Goal: Task Accomplishment & Management: Complete application form

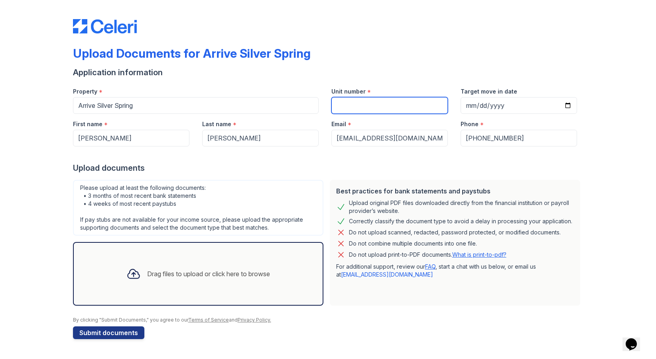
click at [373, 102] on input "Unit number" at bounding box center [389, 105] width 116 height 17
type input "1522"
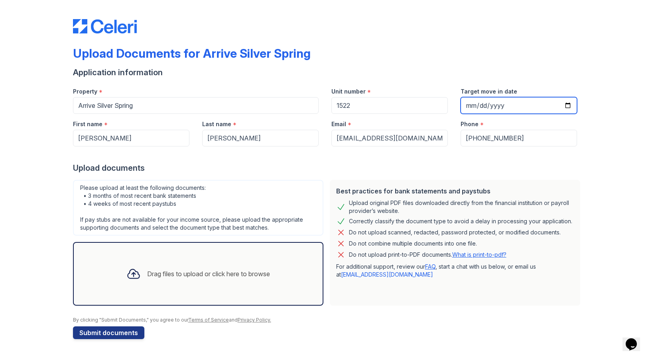
click at [499, 102] on input "Target move in date" at bounding box center [518, 105] width 116 height 17
type input "2025-11-14"
click at [368, 163] on div "Upload documents" at bounding box center [328, 168] width 510 height 11
click at [219, 275] on div "Drag files to upload or click here to browse" at bounding box center [208, 274] width 123 height 10
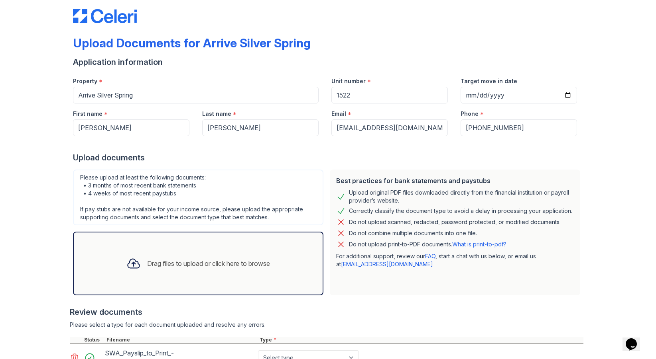
scroll to position [7, 0]
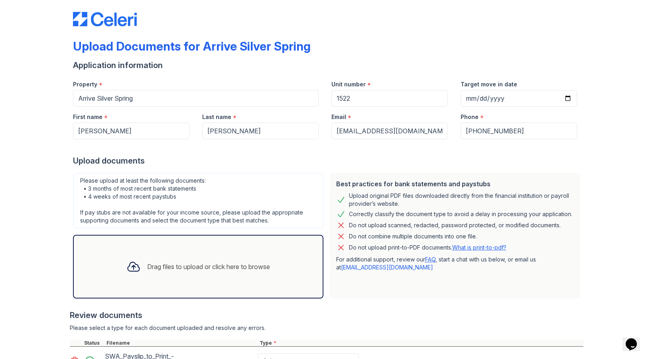
click at [167, 268] on div "Drag files to upload or click here to browse" at bounding box center [208, 267] width 123 height 10
click at [194, 269] on div "Drag files to upload or click here to browse" at bounding box center [208, 267] width 123 height 10
click at [183, 267] on div "Drag files to upload or click here to browse" at bounding box center [208, 267] width 123 height 10
click at [191, 266] on div "Drag files to upload or click here to browse" at bounding box center [208, 267] width 123 height 10
click at [195, 261] on div "Drag files to upload or click here to browse" at bounding box center [198, 266] width 156 height 27
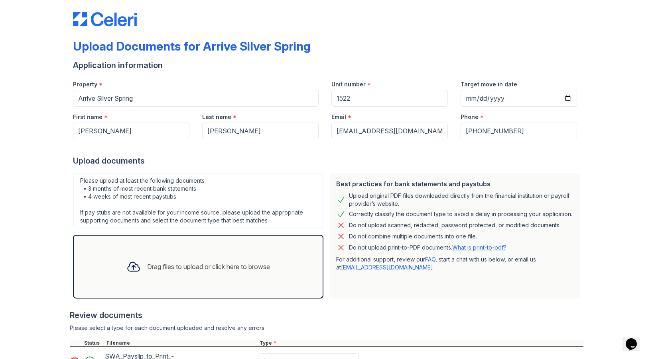
click at [181, 257] on div "Drag files to upload or click here to browse" at bounding box center [198, 266] width 156 height 27
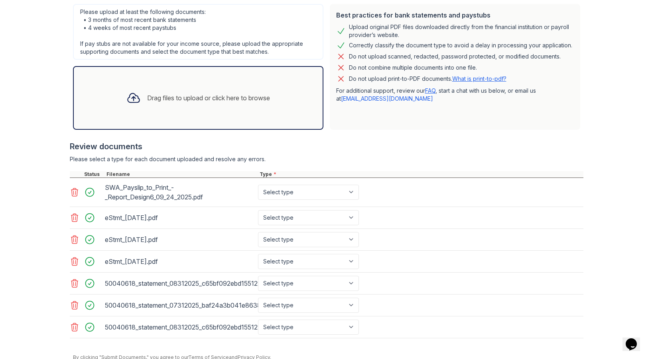
scroll to position [210, 0]
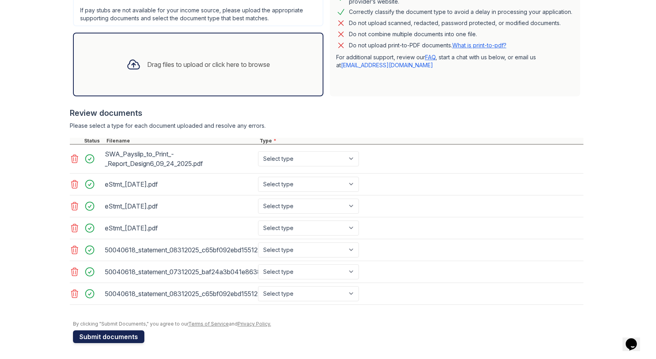
click at [87, 336] on button "Submit documents" at bounding box center [108, 337] width 71 height 13
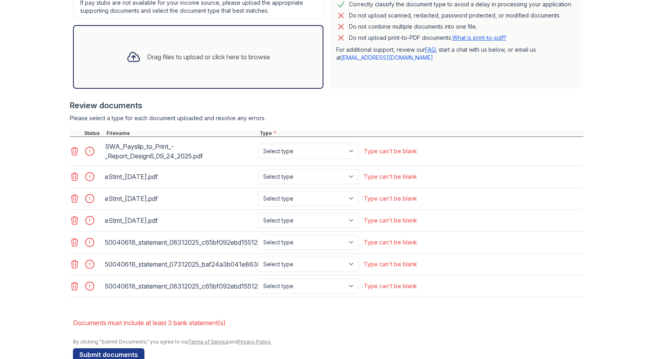
scroll to position [241, 0]
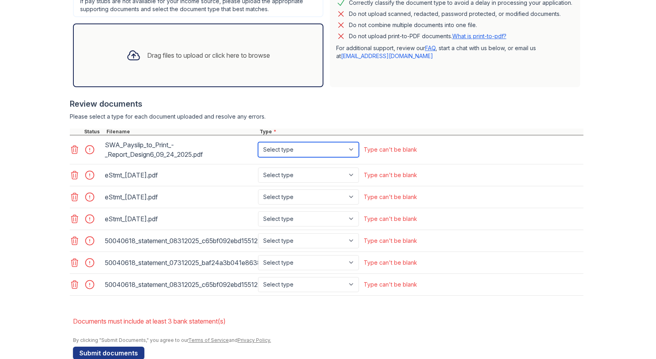
select select "paystub"
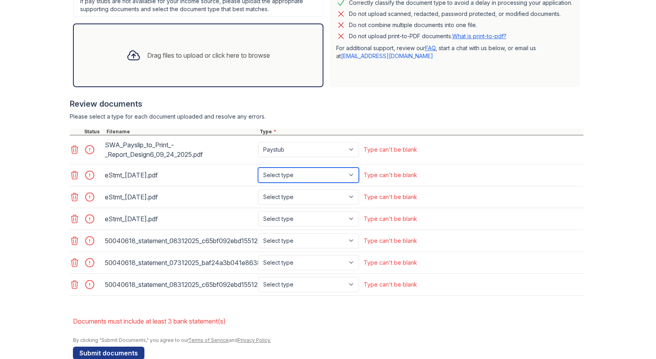
select select "bank_statement"
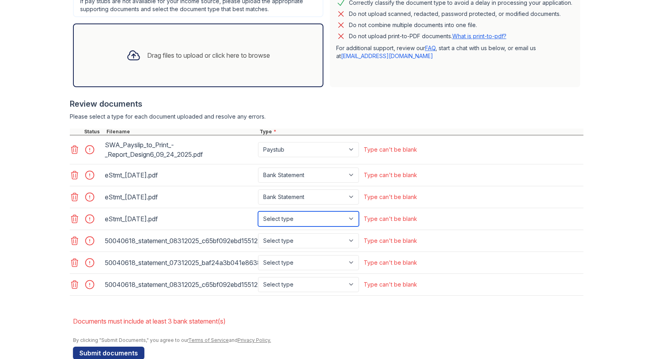
select select "bank_statement"
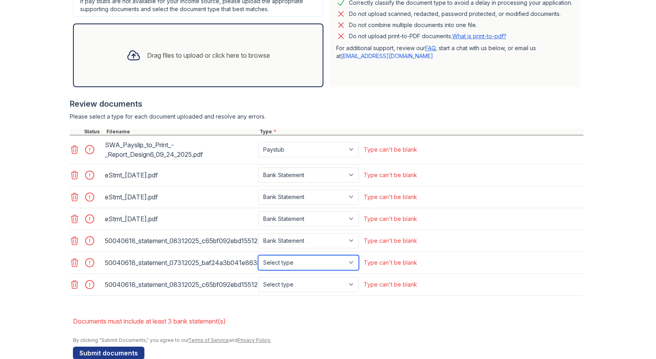
select select "bank_statement"
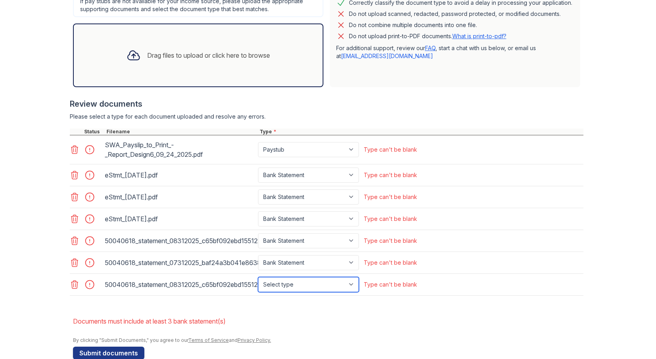
select select "bank_statement"
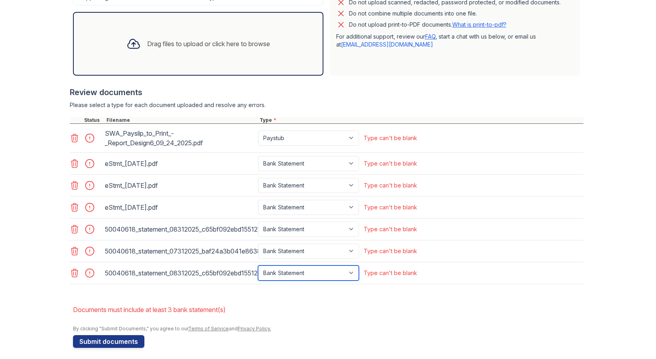
scroll to position [257, 0]
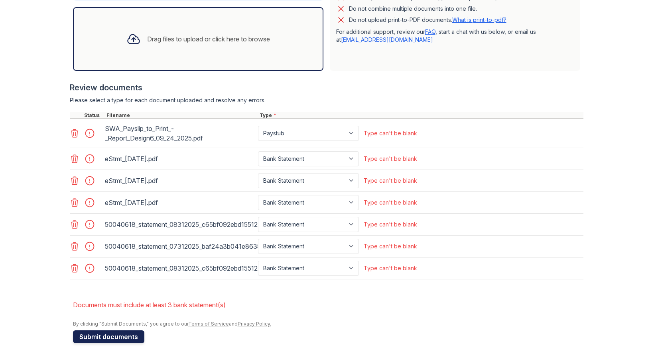
click at [94, 338] on button "Submit documents" at bounding box center [108, 337] width 71 height 13
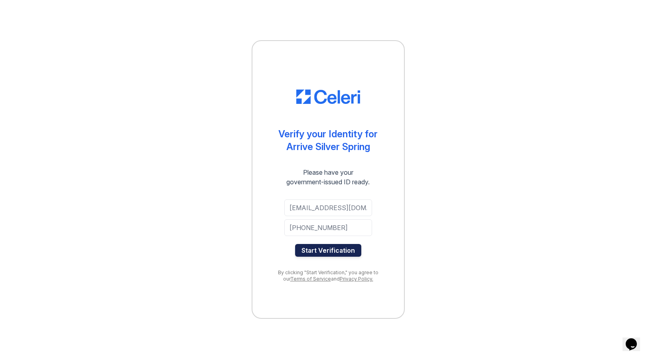
click at [310, 250] on button "Start Verification" at bounding box center [328, 250] width 66 height 13
